Goal: Book appointment/travel/reservation

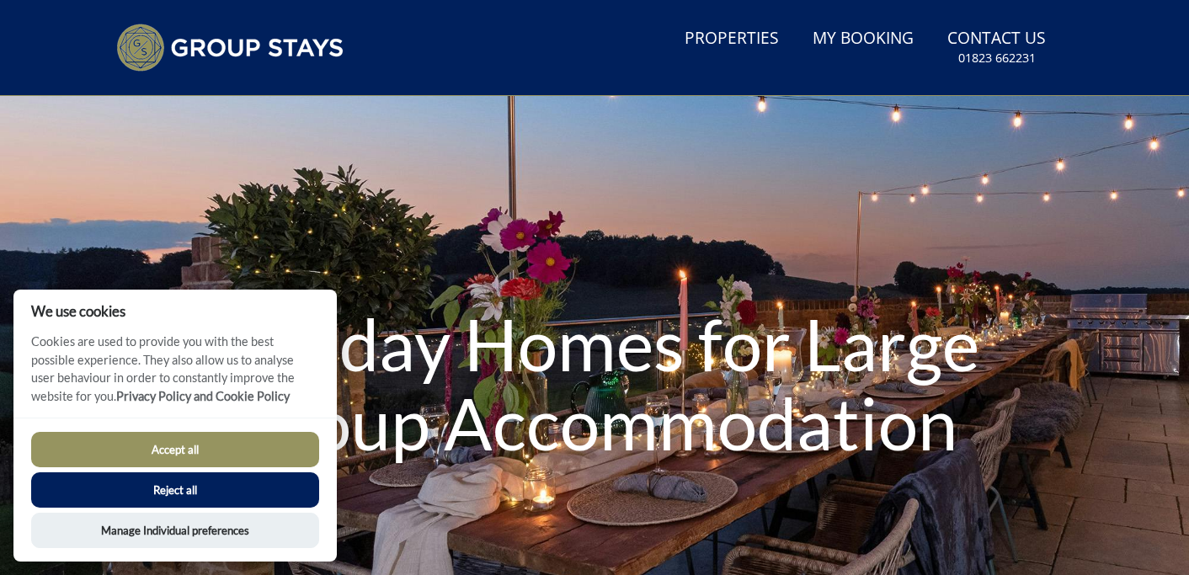
scroll to position [48, 0]
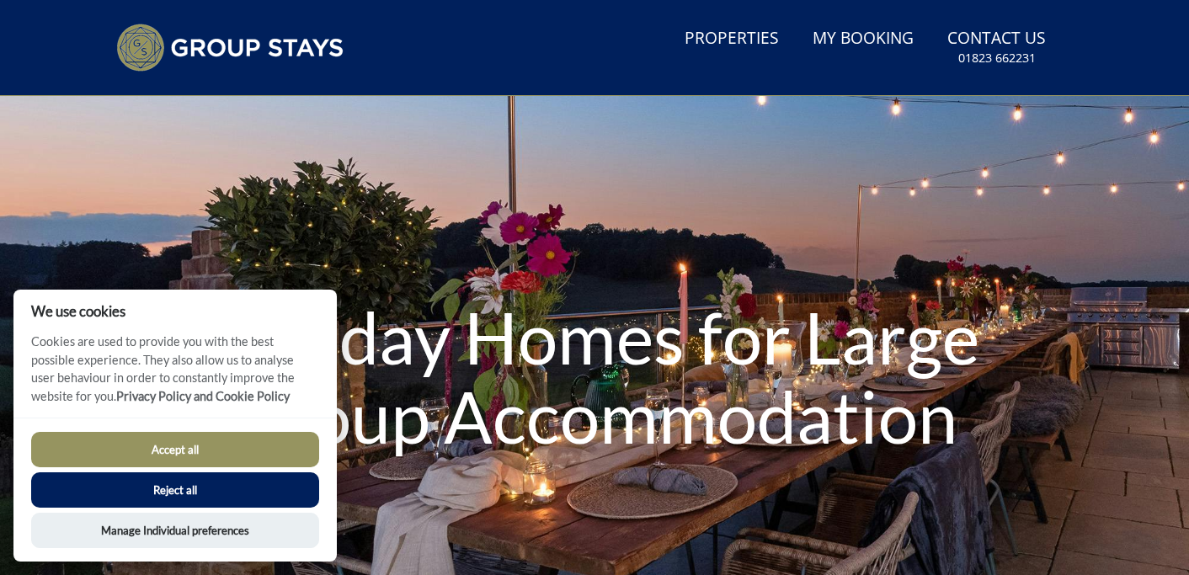
click at [260, 458] on button "Accept all" at bounding box center [175, 449] width 288 height 35
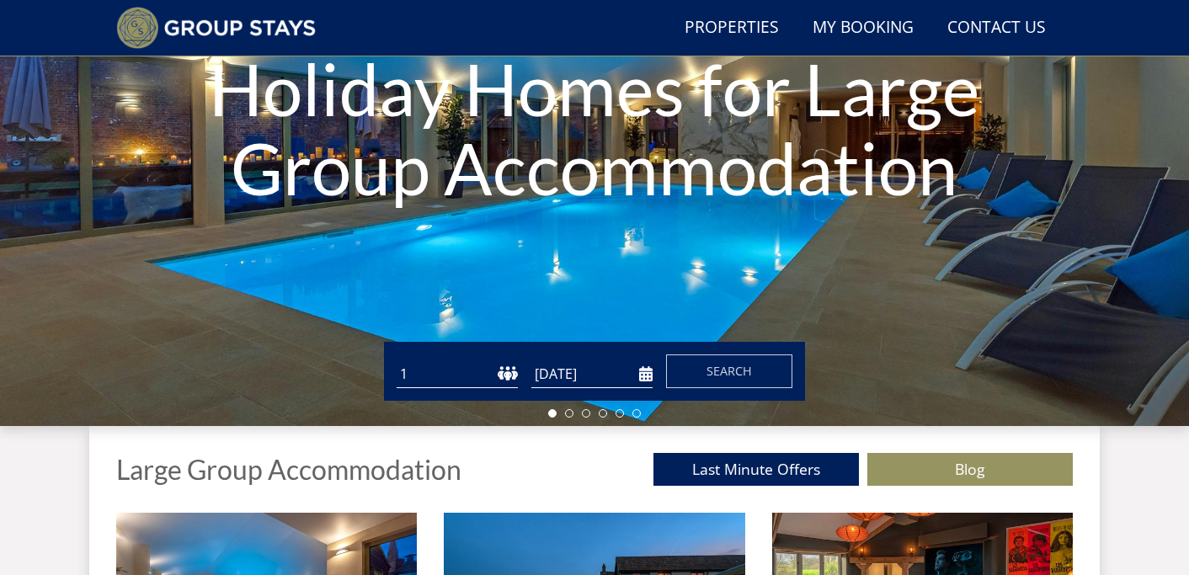
scroll to position [274, 0]
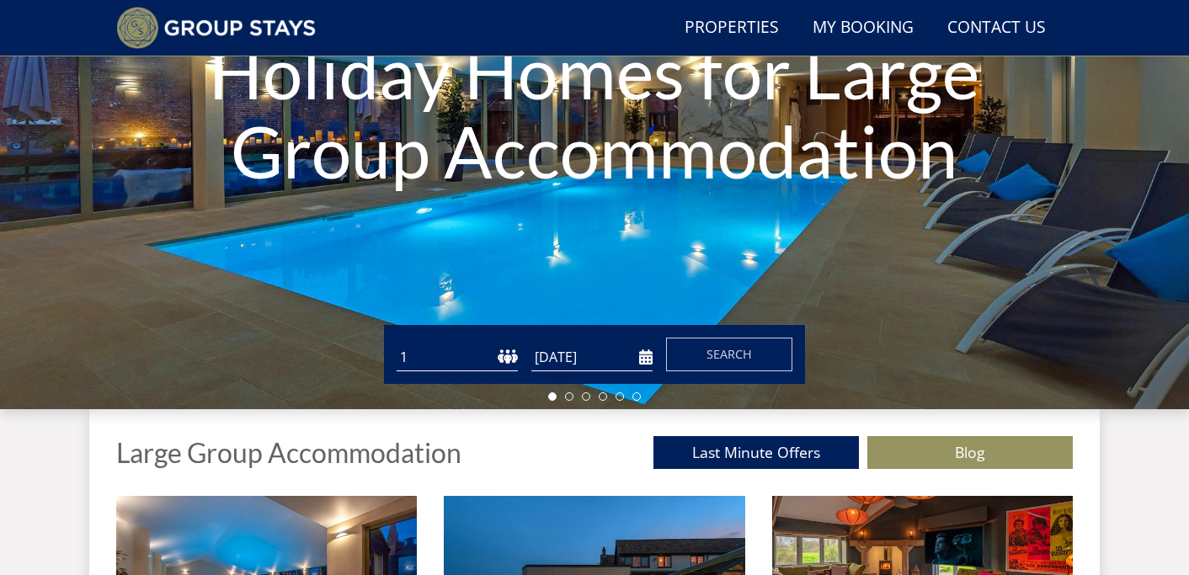
click at [482, 361] on select "1 2 3 4 5 6 7 8 9 10 11 12 13 14 15 16 17 18 19 20 21 22 23 24 25 26 27 28 29 3…" at bounding box center [457, 358] width 121 height 28
select select "32"
click at [397, 344] on select "1 2 3 4 5 6 7 8 9 10 11 12 13 14 15 16 17 18 19 20 21 22 23 24 25 26 27 28 29 3…" at bounding box center [457, 358] width 121 height 28
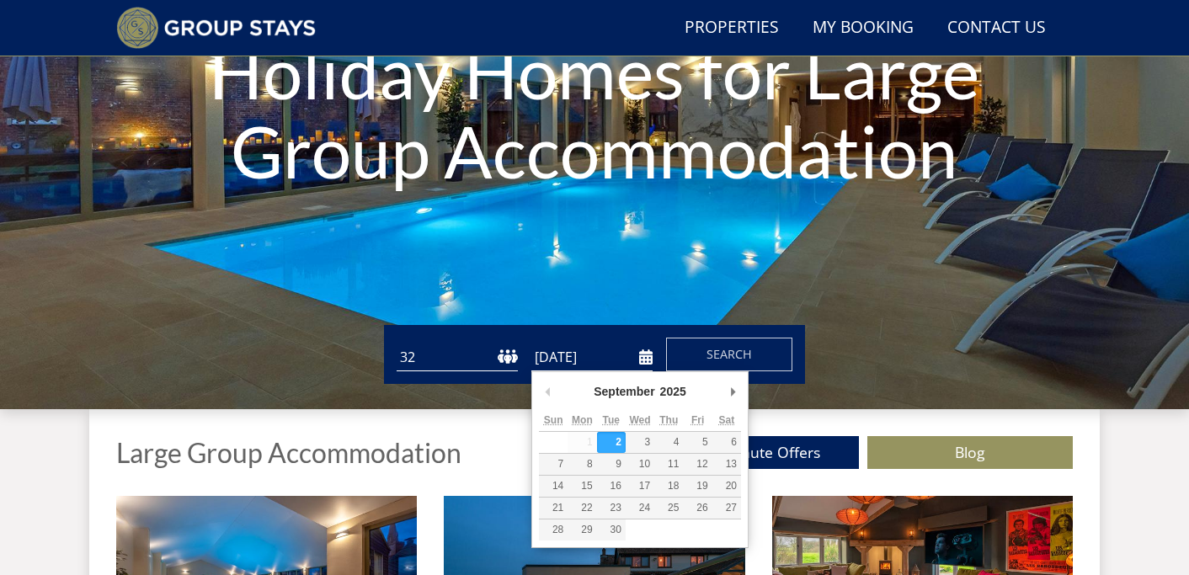
click at [647, 359] on input "[DATE]" at bounding box center [592, 358] width 121 height 28
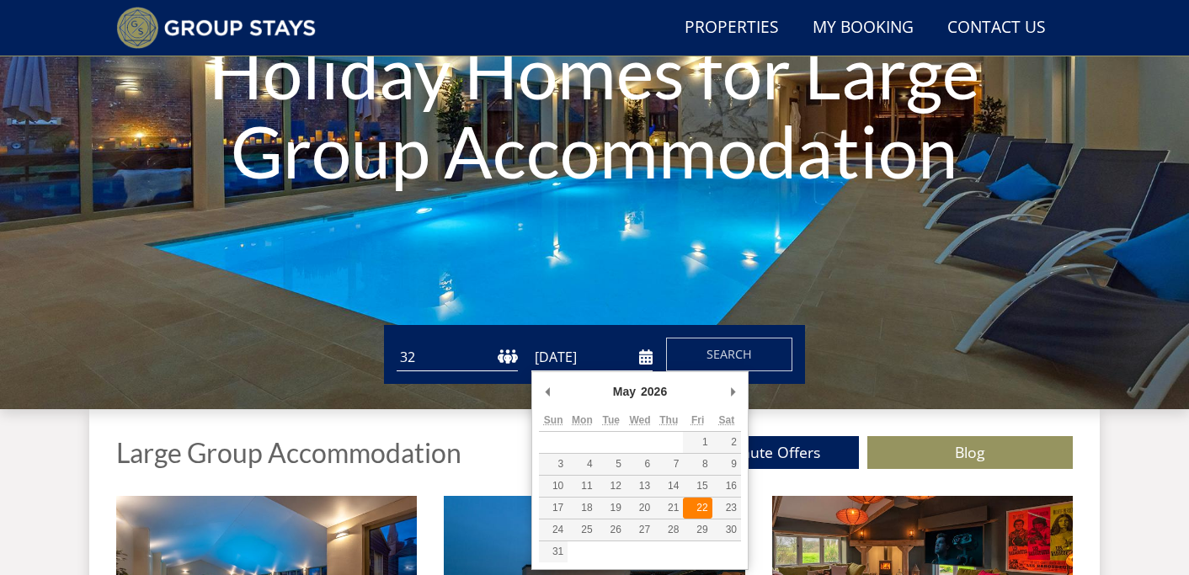
type input "[DATE]"
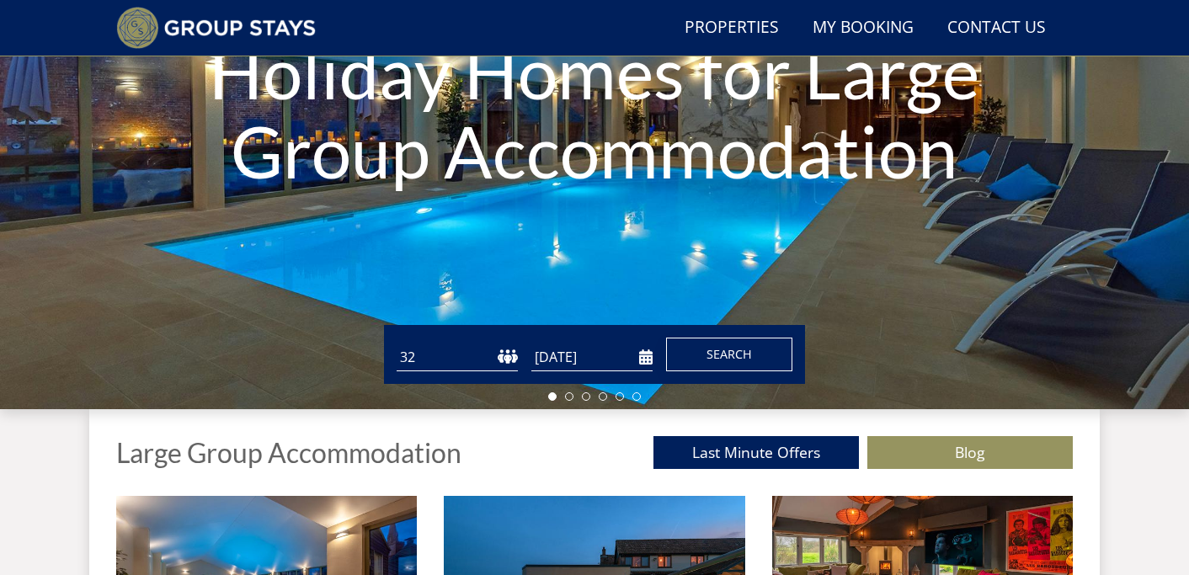
click at [727, 357] on span "Search" at bounding box center [729, 354] width 45 height 16
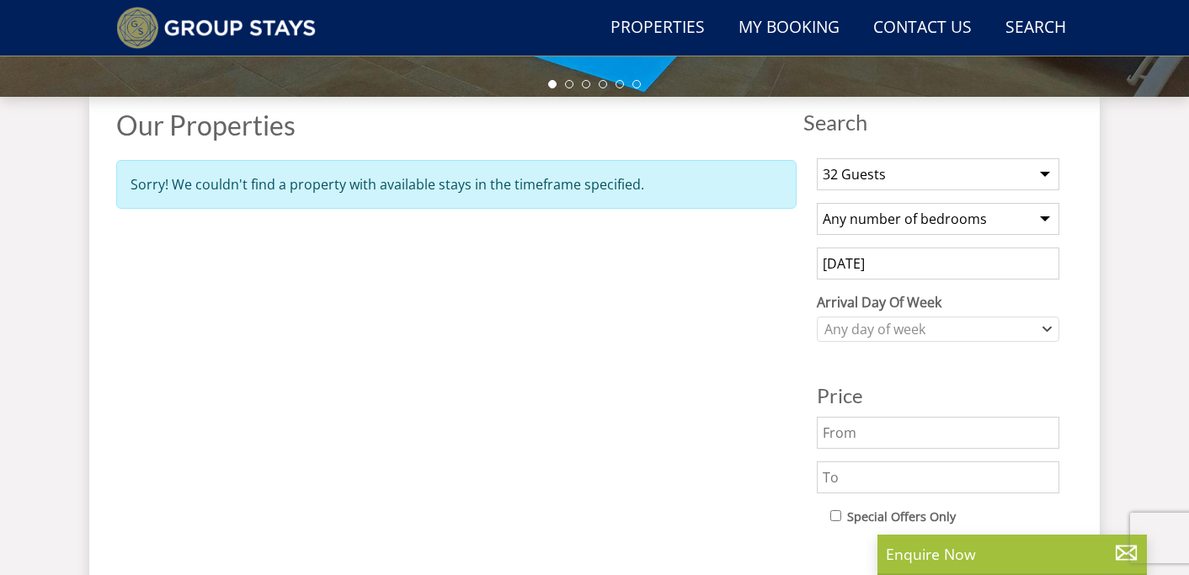
scroll to position [593, 0]
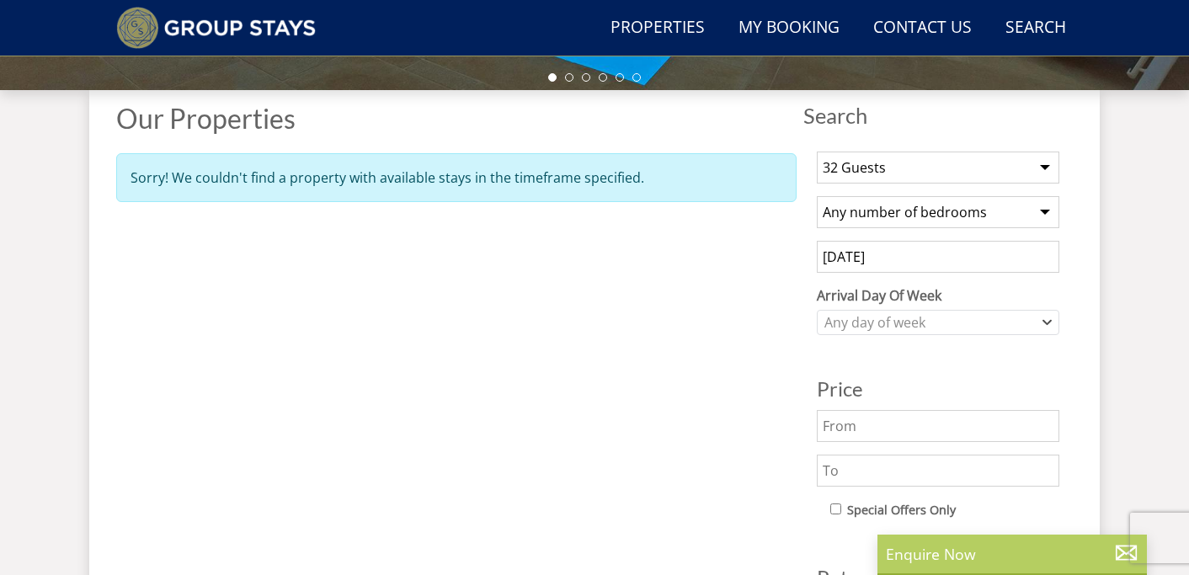
click at [987, 556] on p "Enquire Now" at bounding box center [1012, 554] width 253 height 22
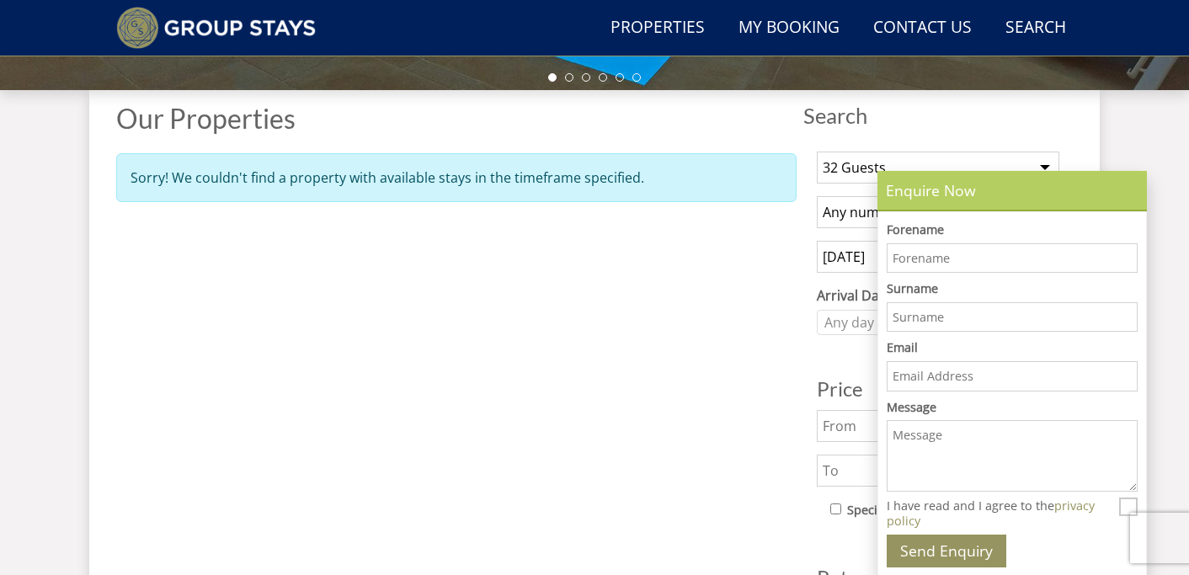
scroll to position [0, 0]
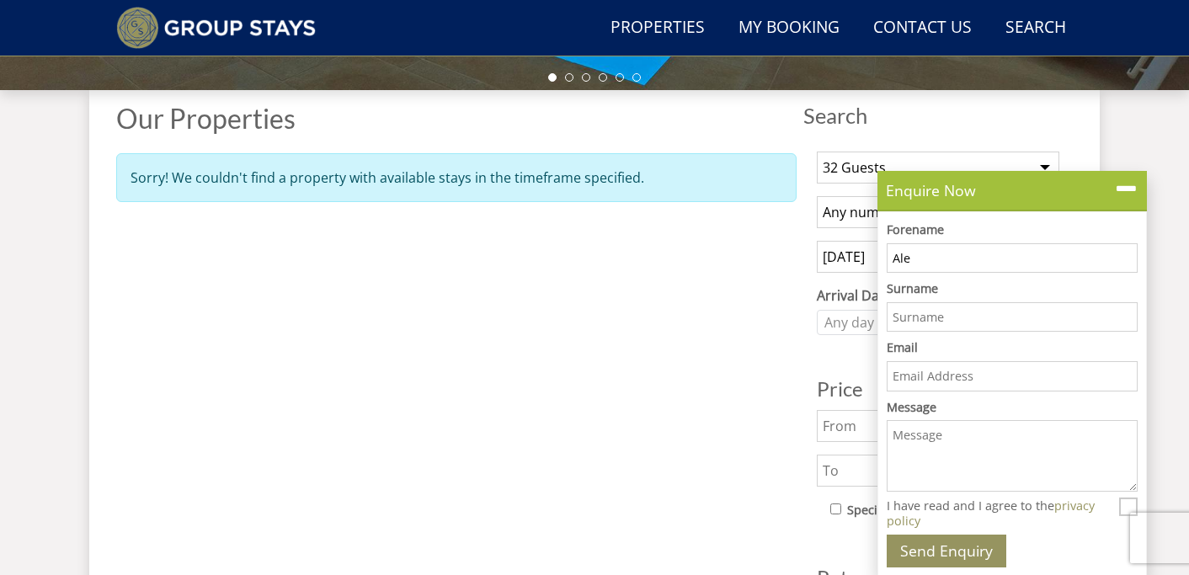
type input "[PERSON_NAME]"
type input "[PERSON_NAME][EMAIL_ADDRESS][DOMAIN_NAME]"
type input "[PERSON_NAME]"
drag, startPoint x: 1027, startPoint y: 377, endPoint x: 916, endPoint y: 379, distance: 111.2
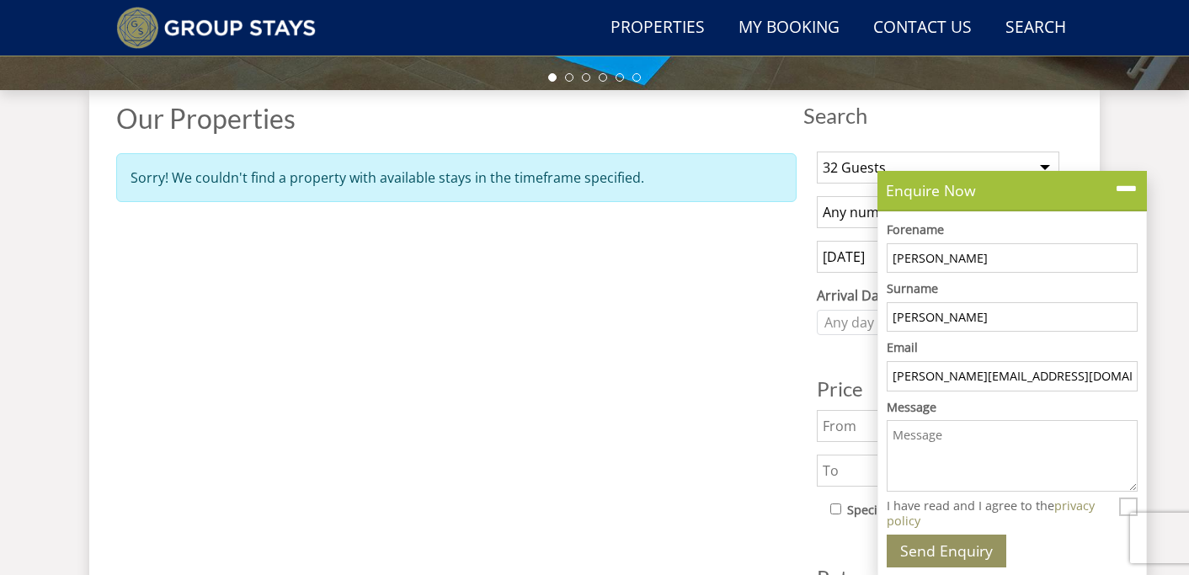
click at [916, 379] on input "[PERSON_NAME][EMAIL_ADDRESS][DOMAIN_NAME]" at bounding box center [1012, 376] width 251 height 30
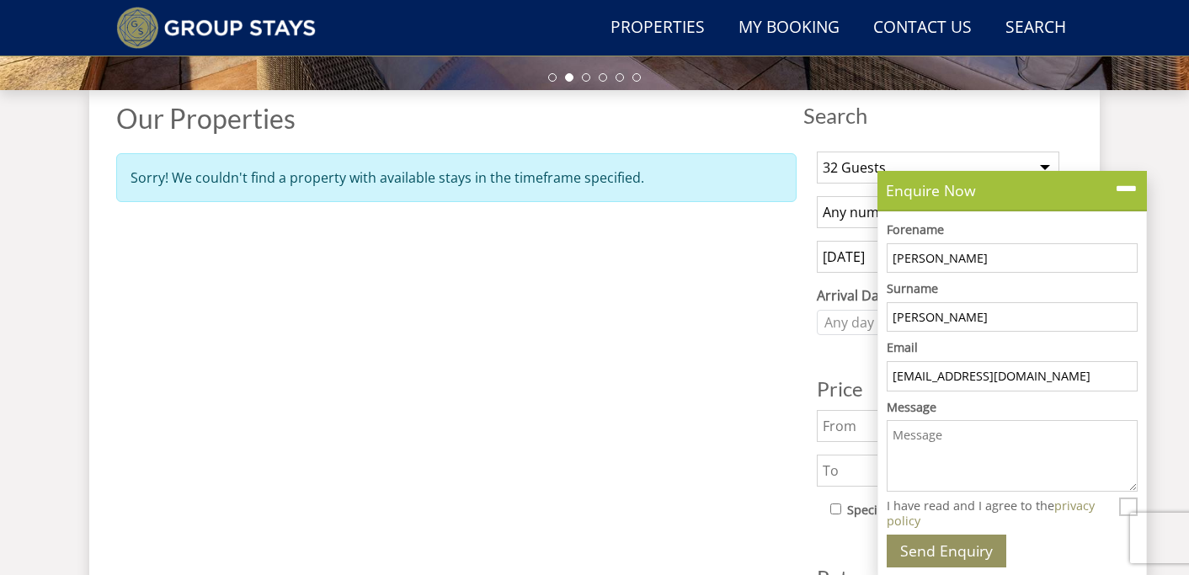
type input "[EMAIL_ADDRESS][DOMAIN_NAME]"
click at [937, 452] on textarea "Message" at bounding box center [1012, 456] width 251 height 72
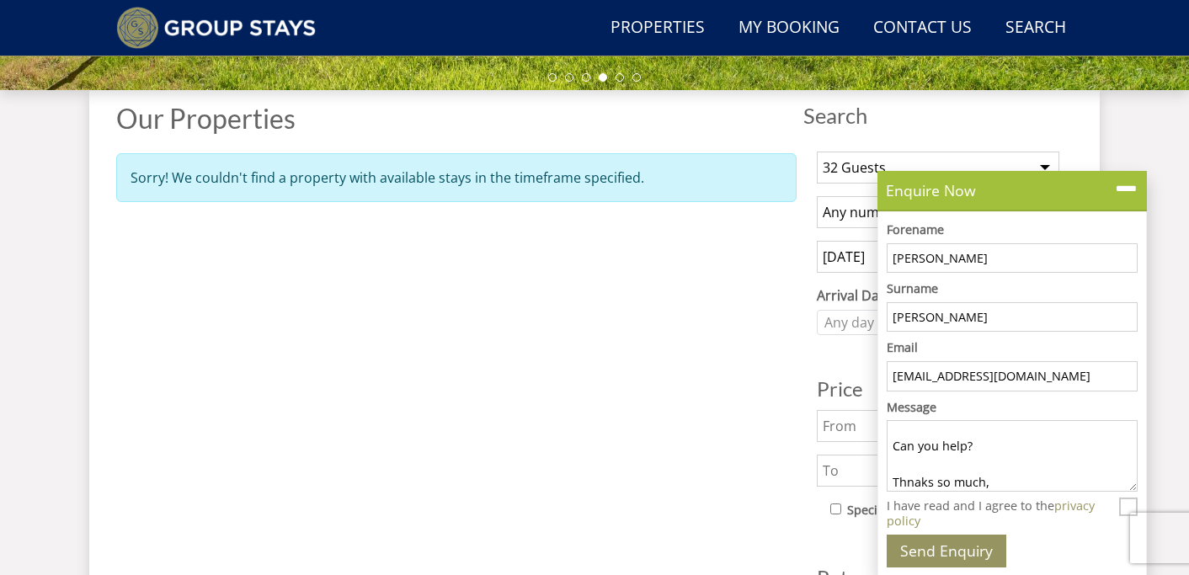
scroll to position [152, 0]
click at [919, 446] on textarea "Hi, We are looking for a place to house approximately 30 people aged [DEMOGRAPH…" at bounding box center [1012, 456] width 251 height 72
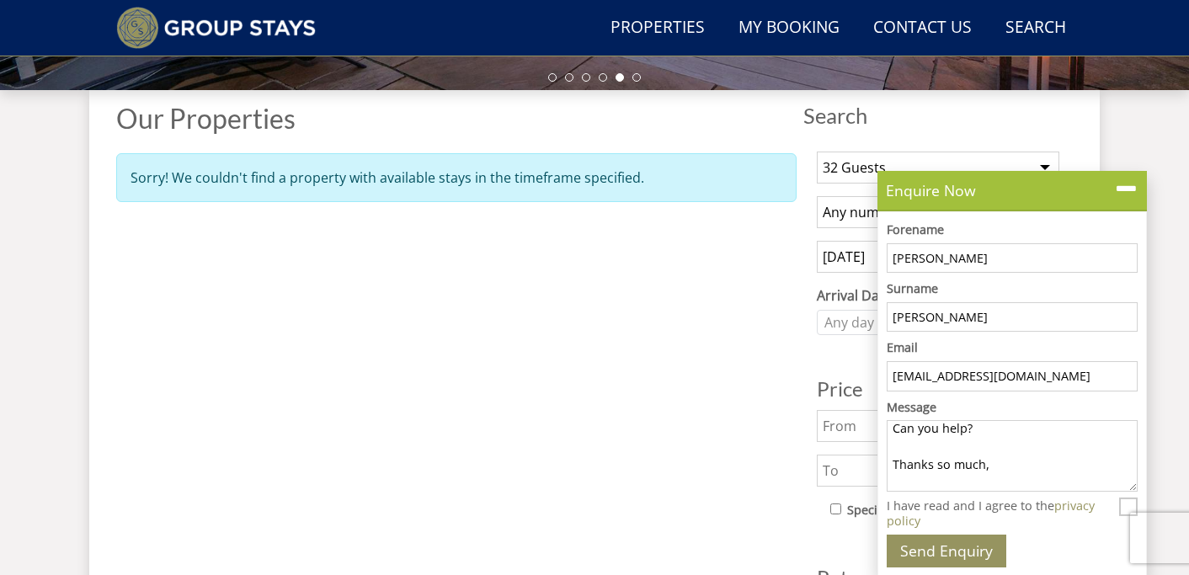
type textarea "Hi, We are looking for a place to house approximately 30 people aged [DEMOGRAPH…"
click at [1131, 507] on input "I have read and I agree to the privacy policy" at bounding box center [1128, 507] width 19 height 19
checkbox input "true"
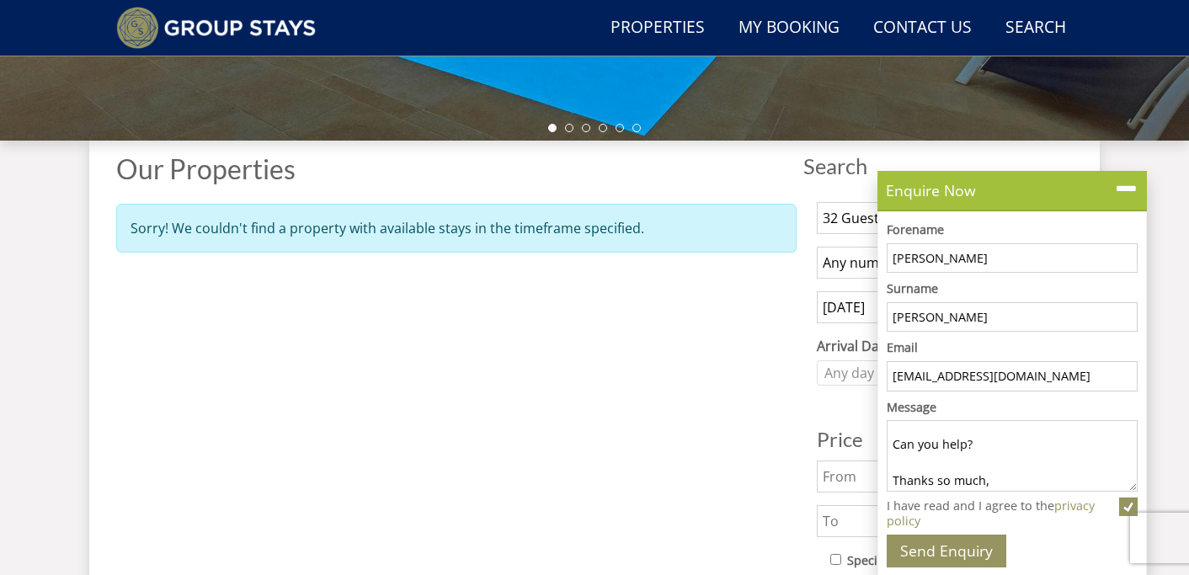
scroll to position [158, 0]
click at [938, 558] on button "Send Enquiry" at bounding box center [947, 551] width 120 height 33
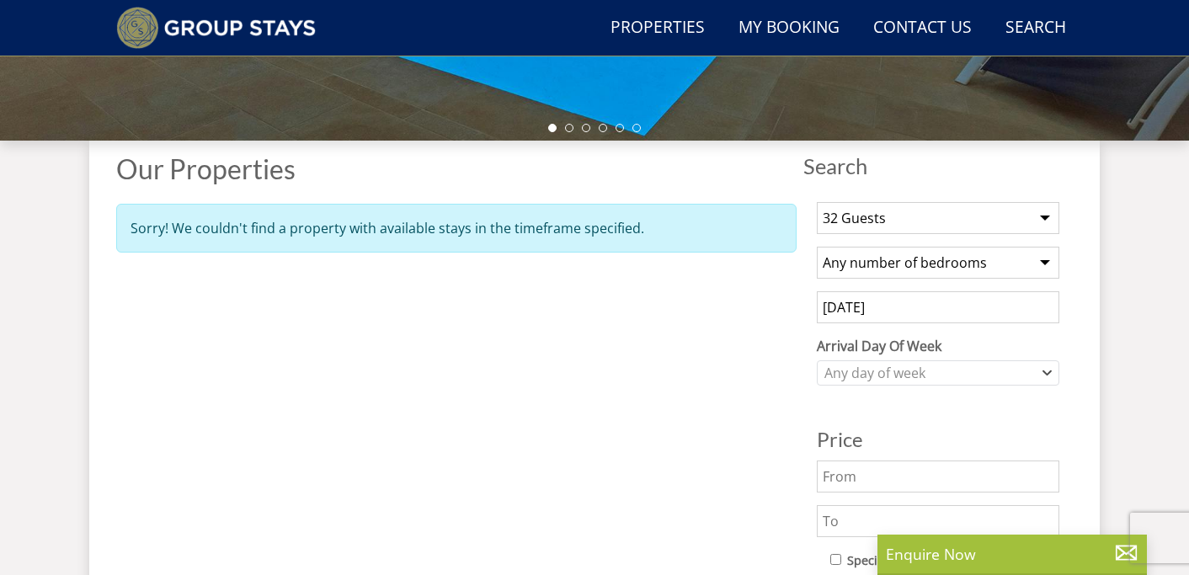
scroll to position [0, 0]
